Goal: Obtain resource: Download file/media

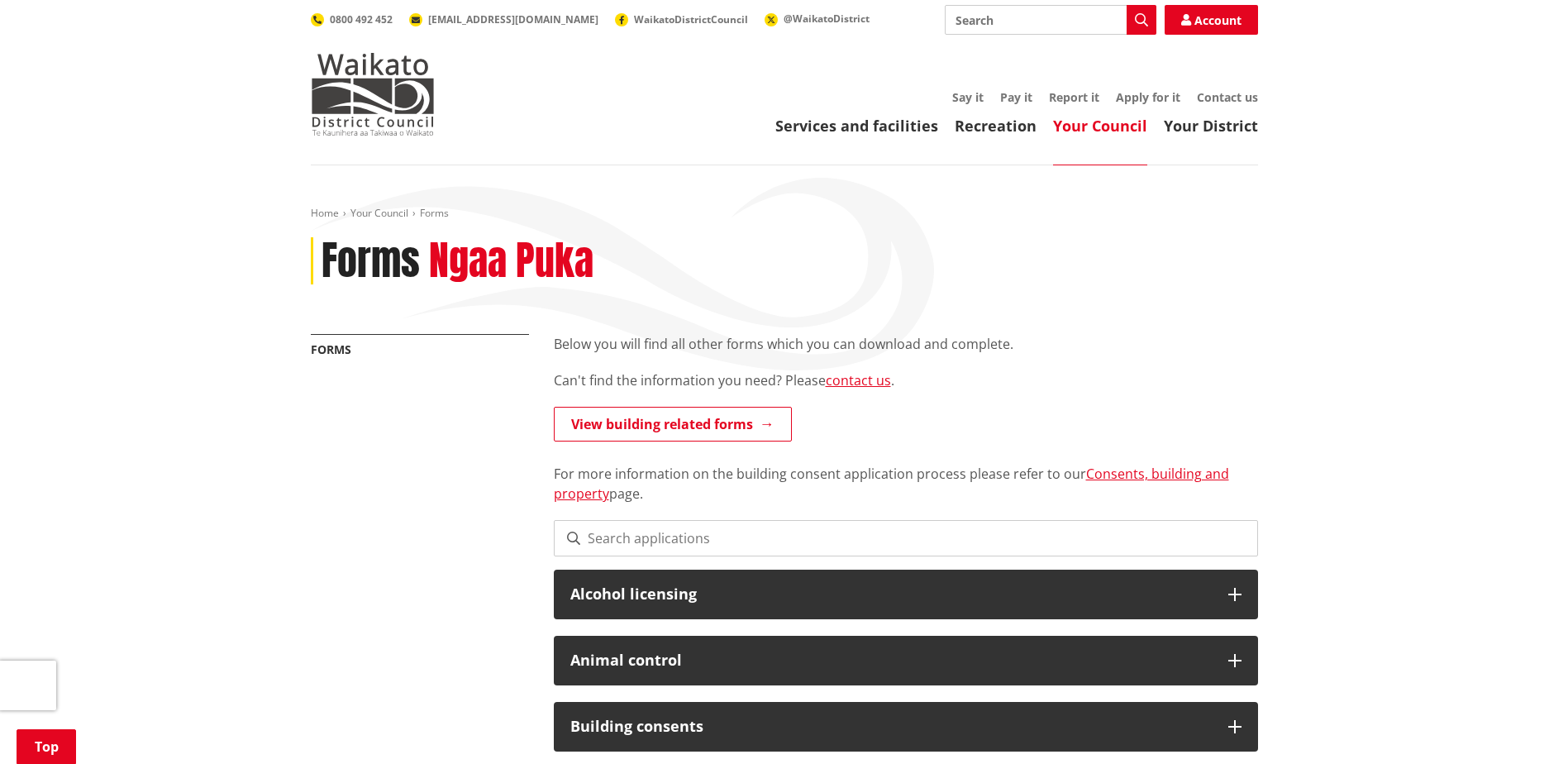
scroll to position [413, 0]
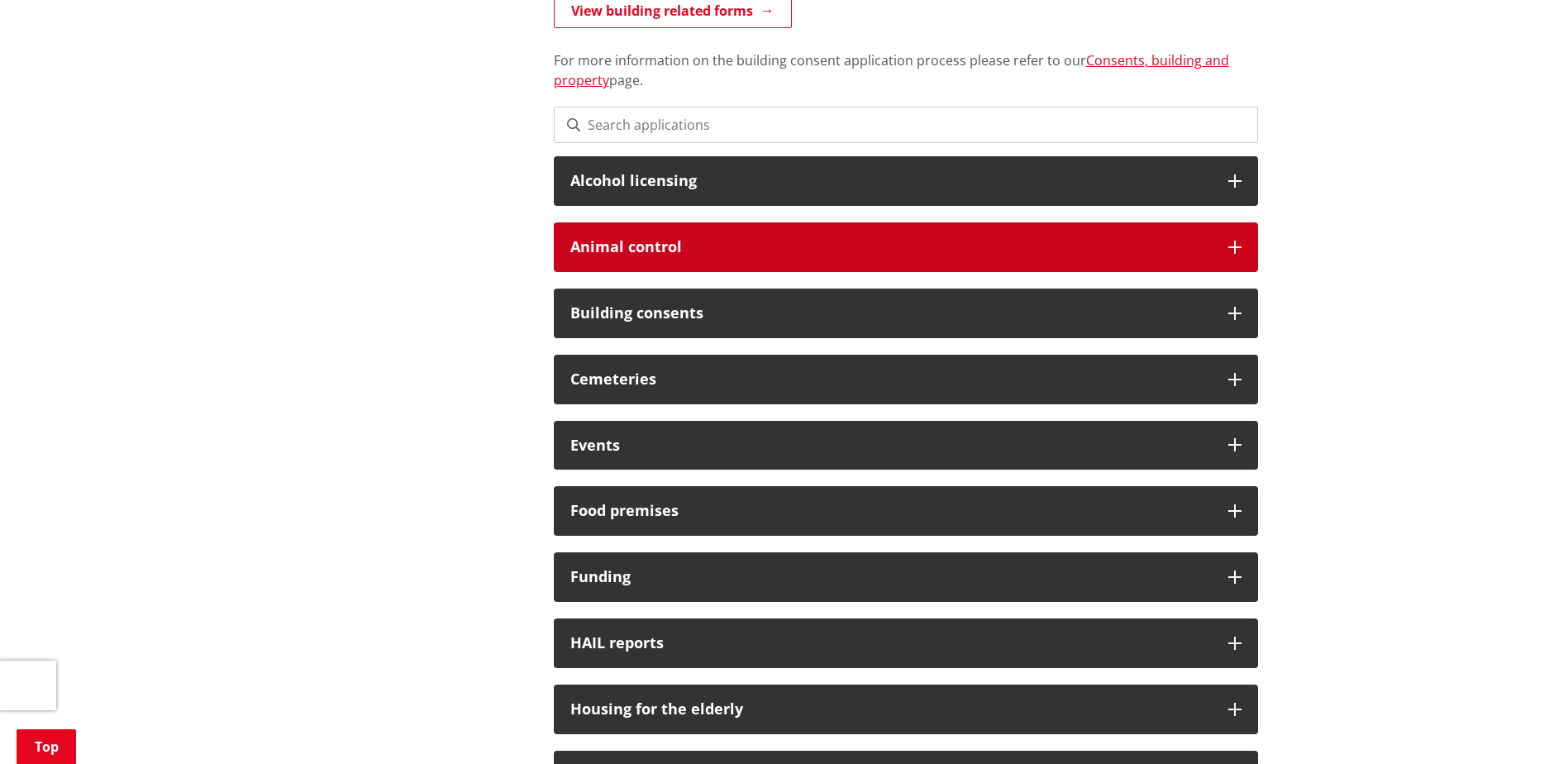
click at [727, 252] on h3 "Animal control" at bounding box center [891, 247] width 642 height 16
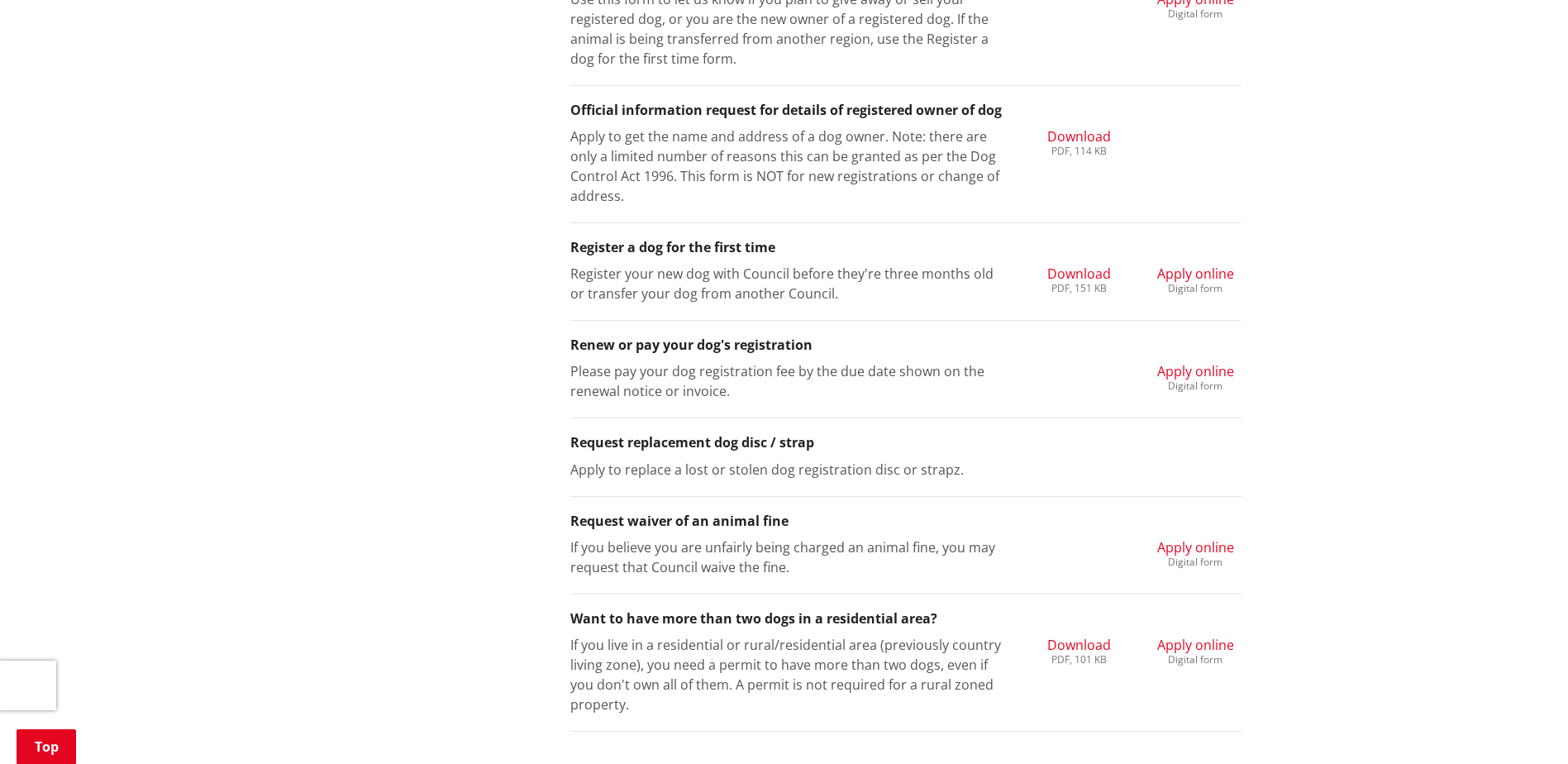
scroll to position [1322, 0]
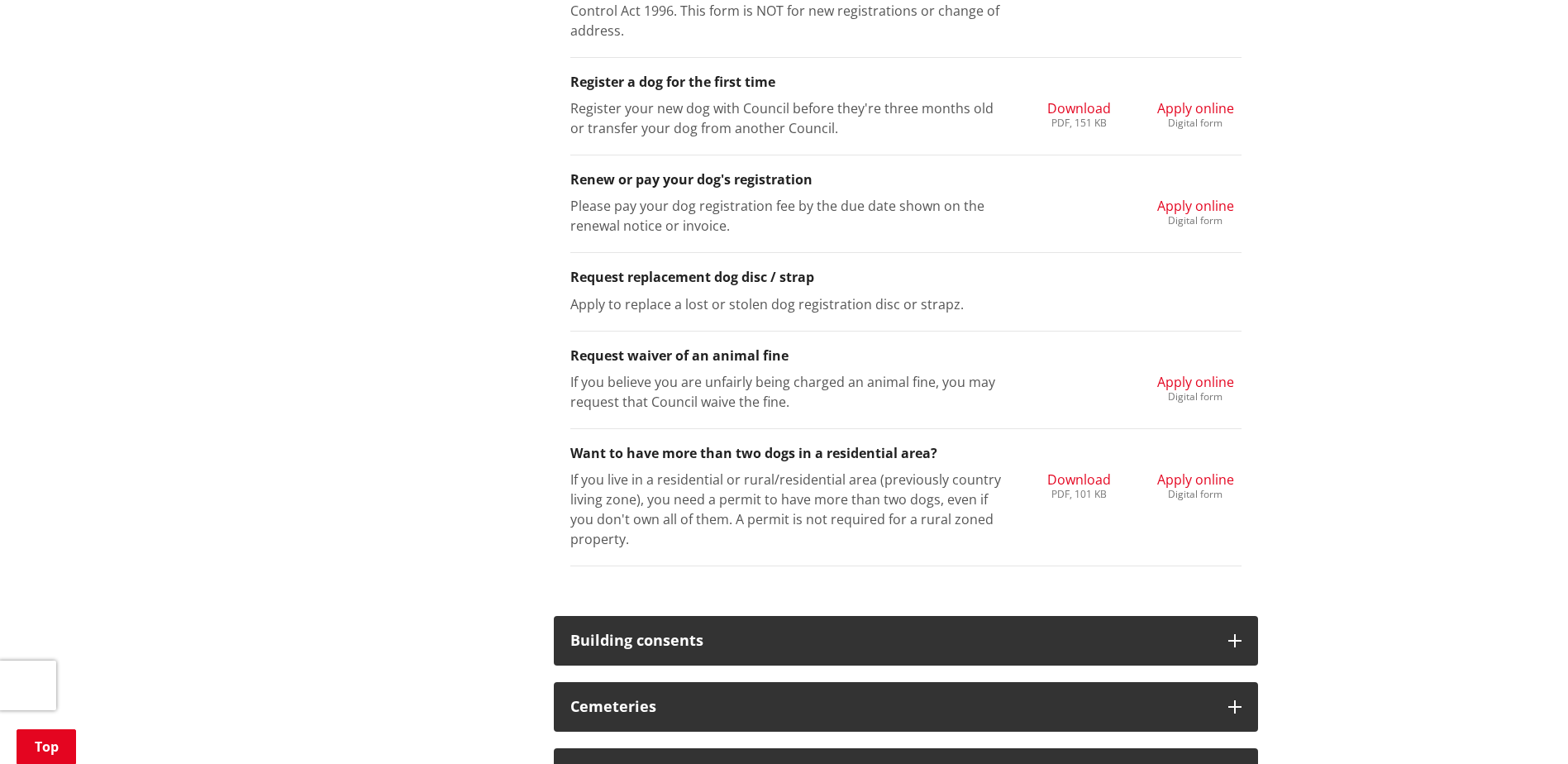
click at [1092, 105] on span "Download" at bounding box center [1080, 108] width 63 height 18
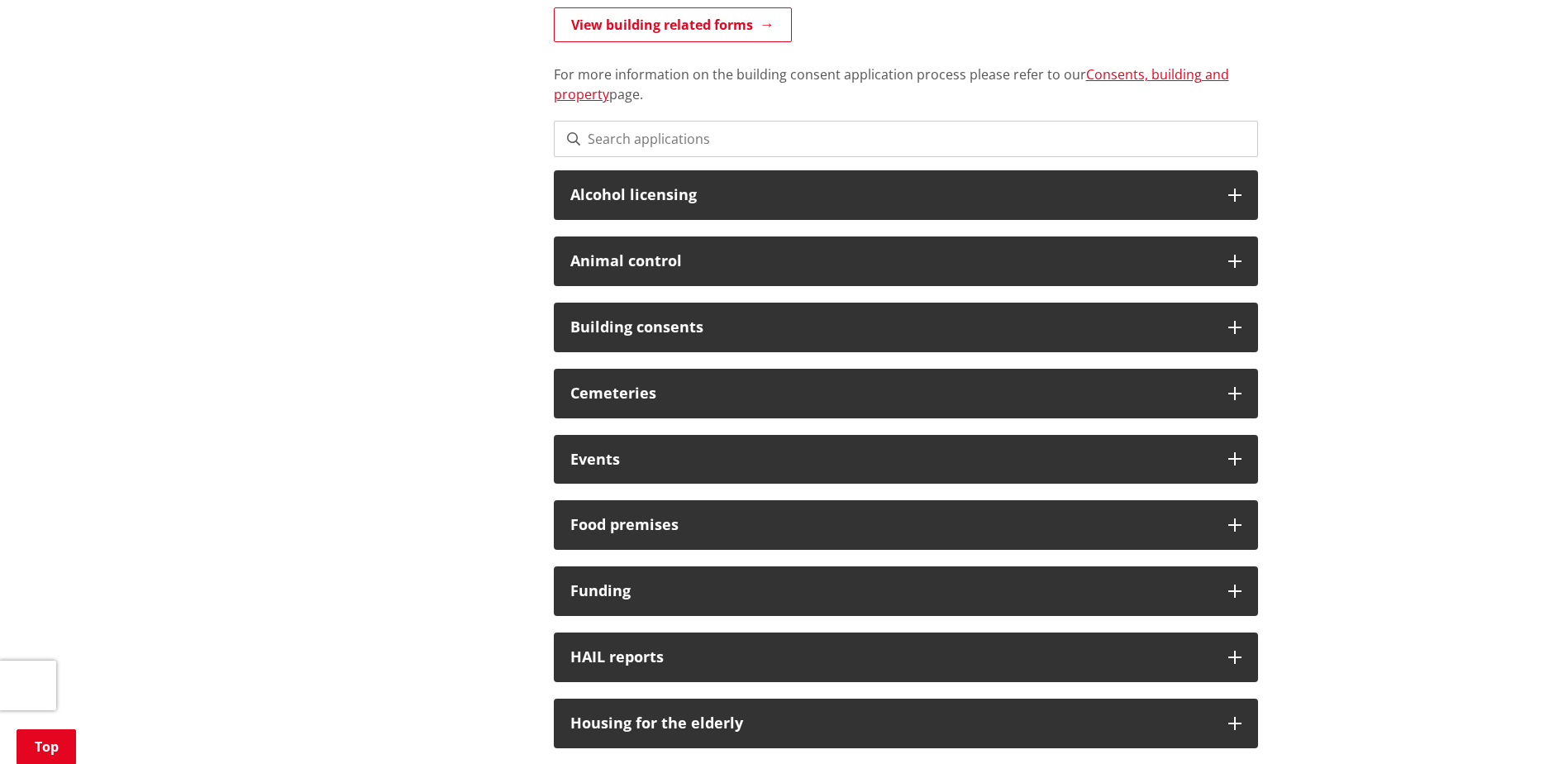
scroll to position [413, 0]
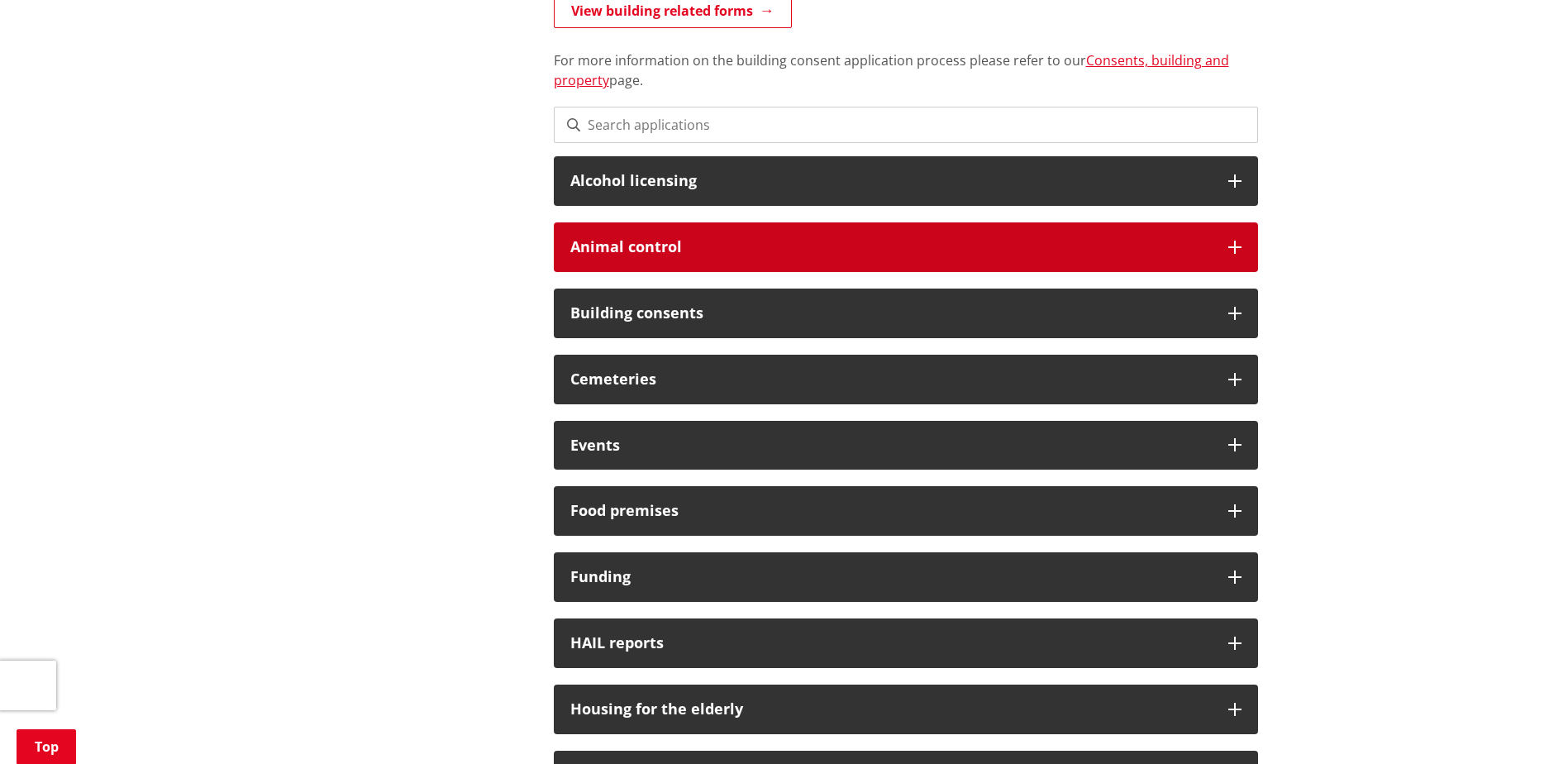
click at [729, 246] on h3 "Animal control" at bounding box center [891, 247] width 642 height 16
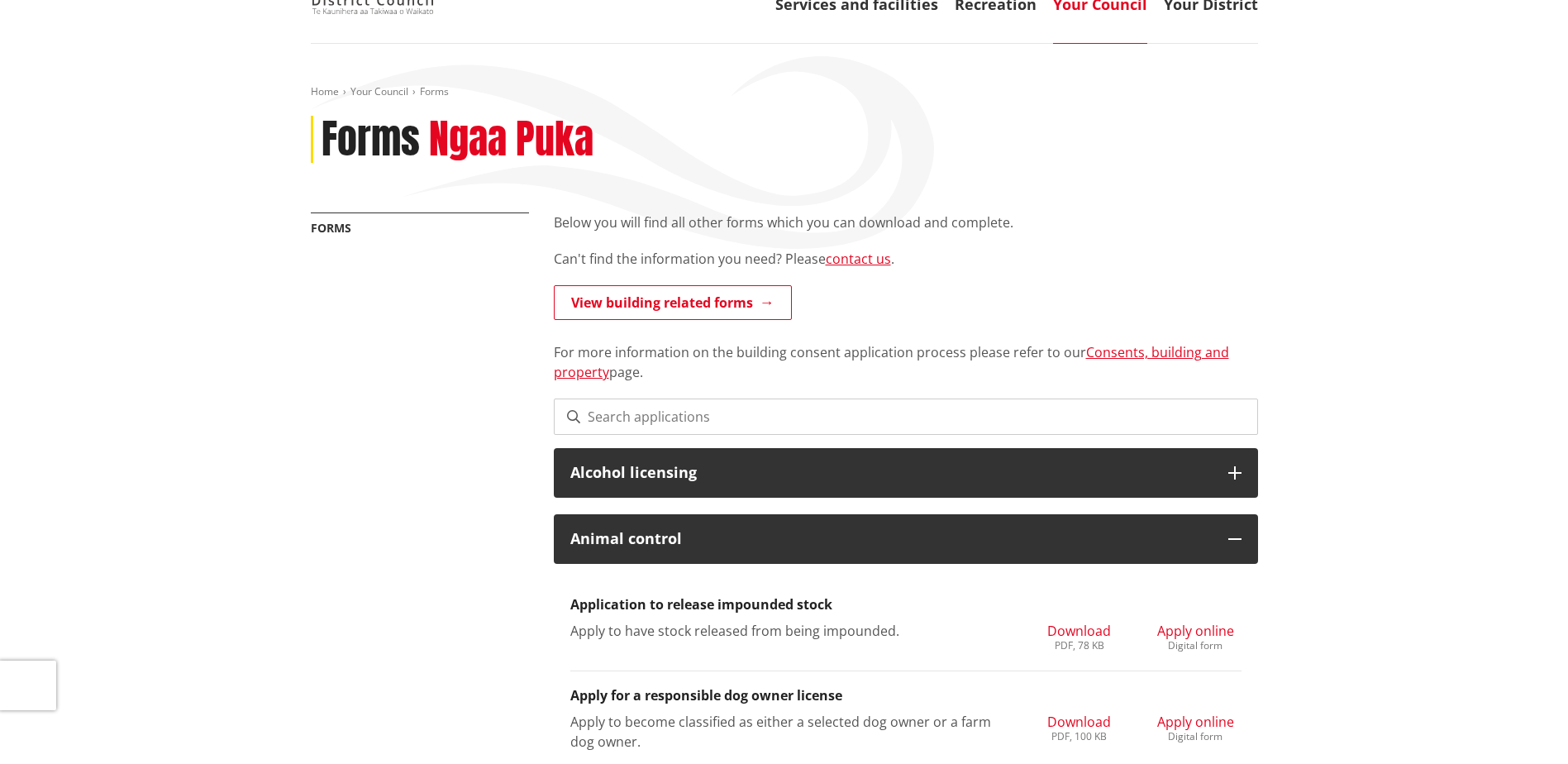
scroll to position [0, 0]
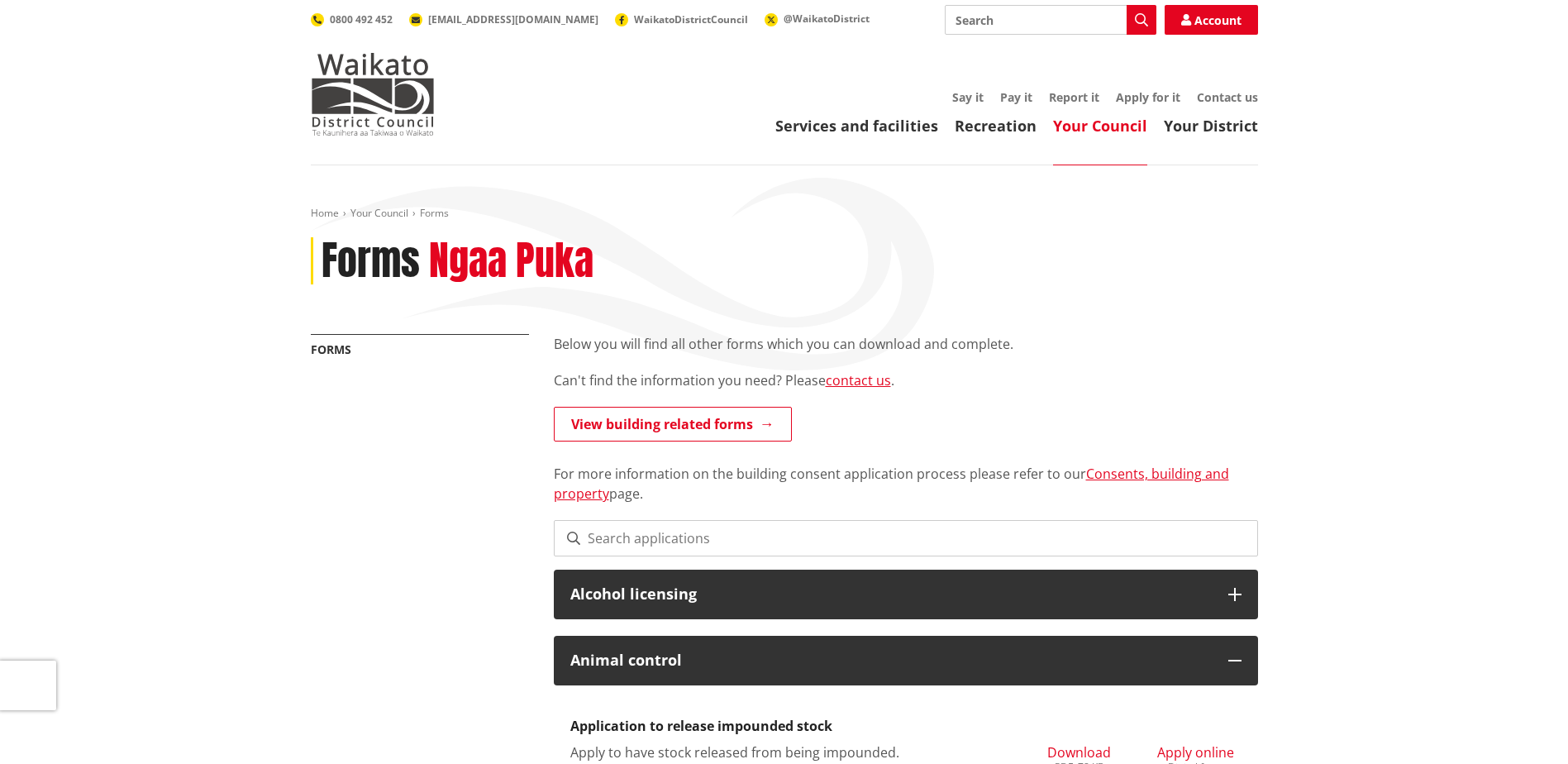
click at [1012, 15] on input "Search" at bounding box center [1050, 20] width 212 height 30
type input "d"
